Goal: Information Seeking & Learning: Learn about a topic

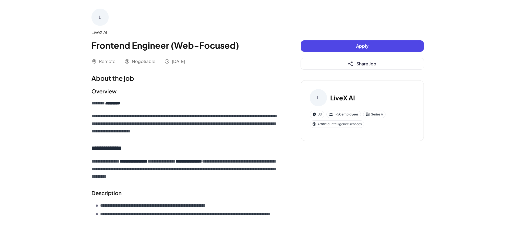
click at [256, 83] on div "**********" at bounding box center [185, 217] width 188 height 289
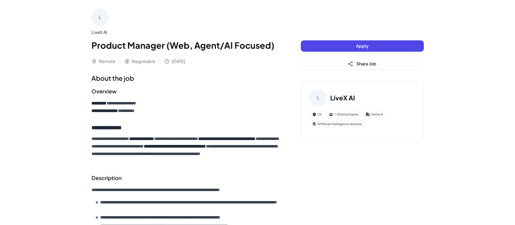
scroll to position [179, 0]
